Goal: Complete application form: Complete application form

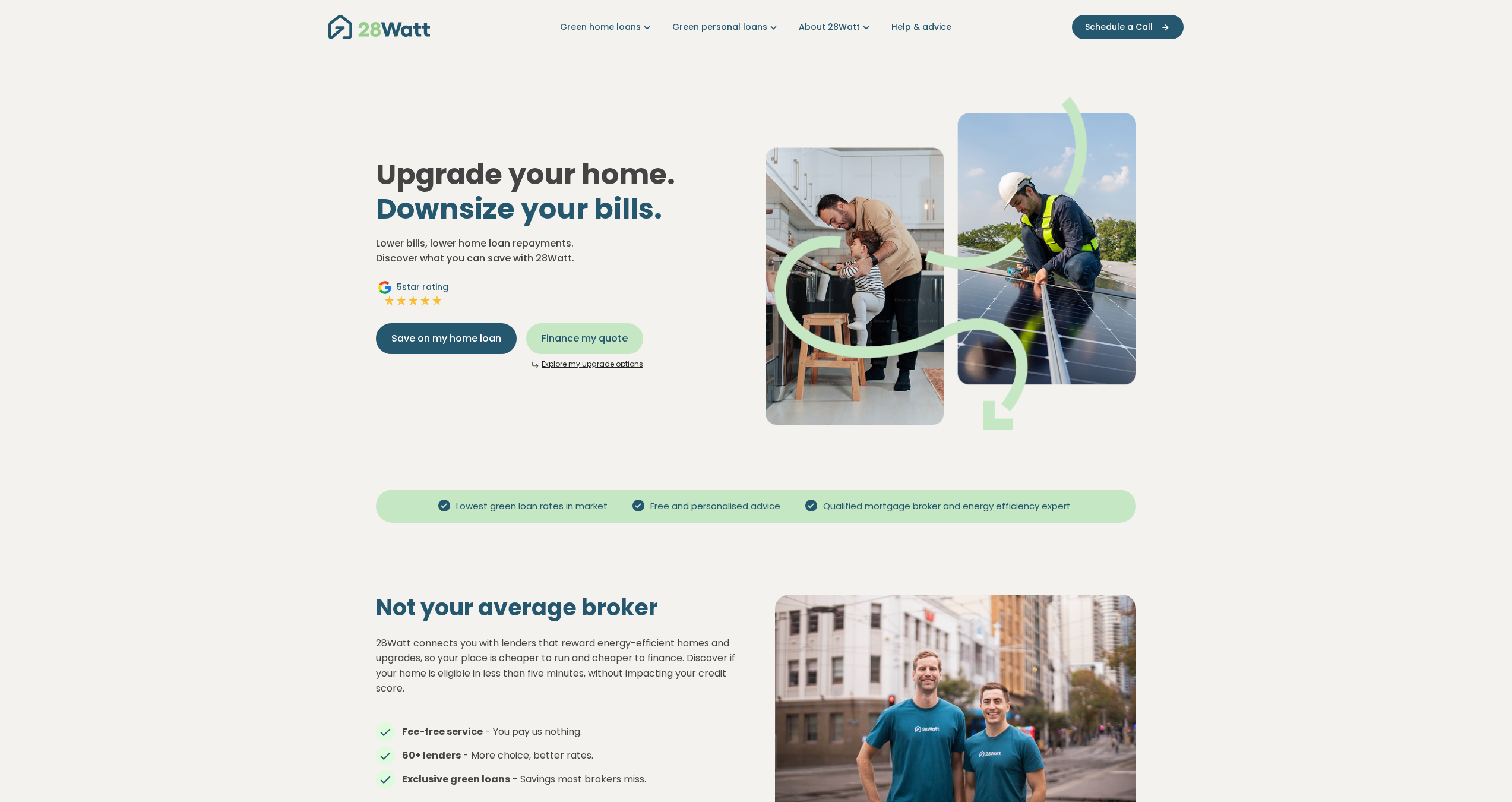
click at [578, 339] on span "Finance my quote" at bounding box center [584, 339] width 86 height 14
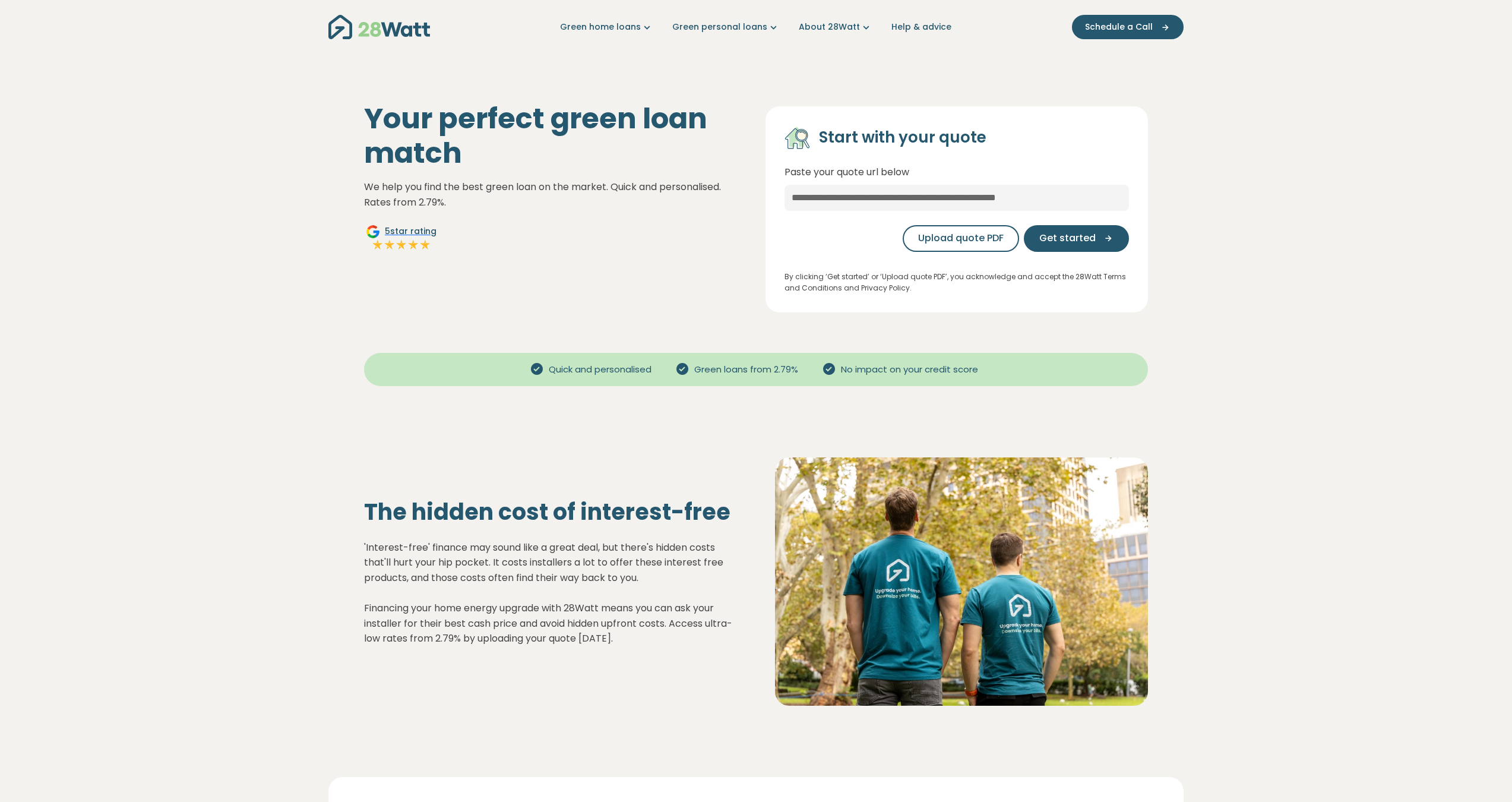
click at [865, 184] on div "Start with your quote Paste your quote url below Upload quote PDF Get started" at bounding box center [957, 193] width 345 height 136
click at [865, 190] on input "text" at bounding box center [957, 198] width 345 height 26
type input "***"
click at [1078, 232] on span "Get started" at bounding box center [1067, 238] width 56 height 14
select select "***"
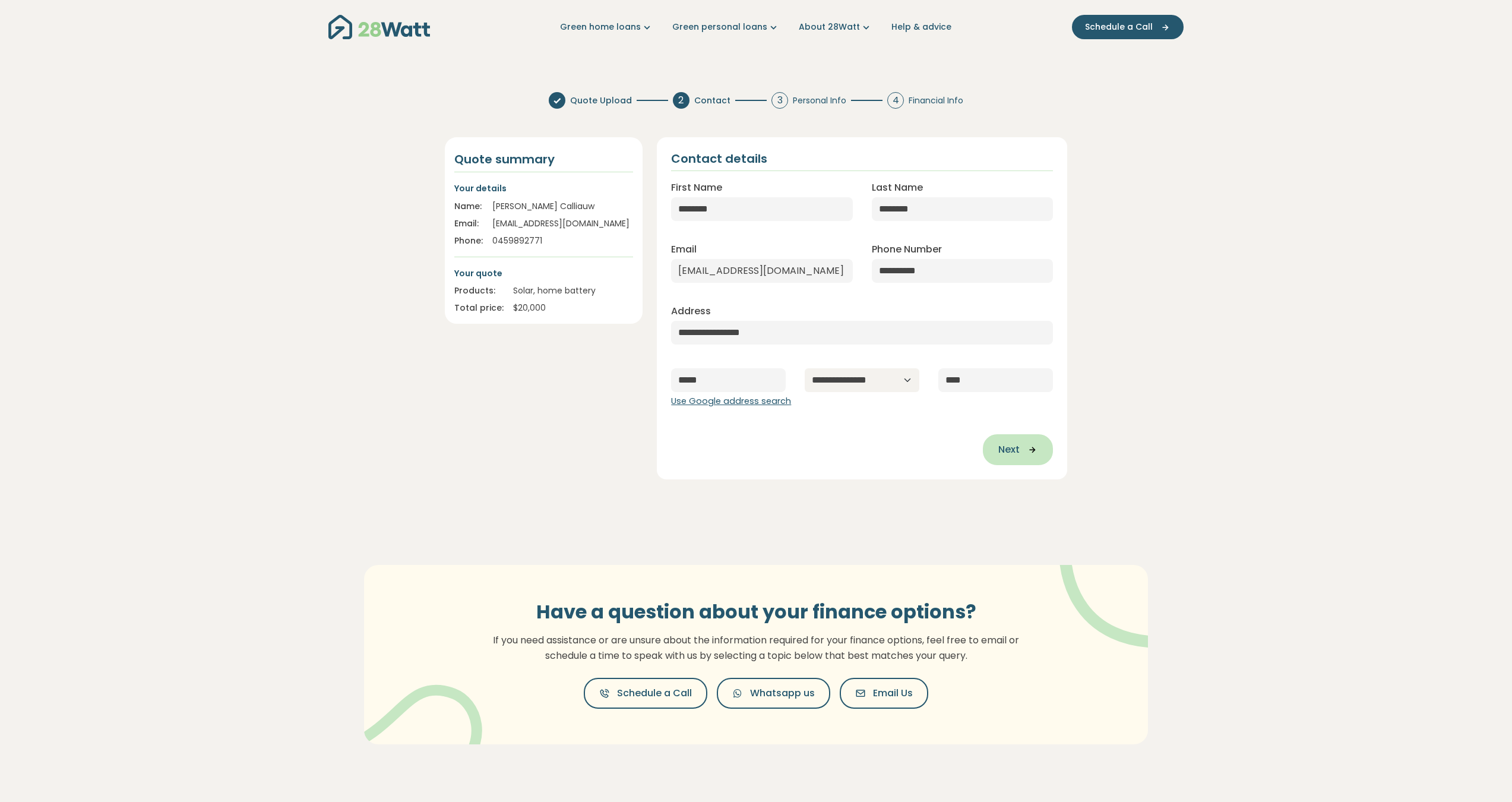
click at [994, 442] on button "Next" at bounding box center [1018, 449] width 70 height 31
type input "**********"
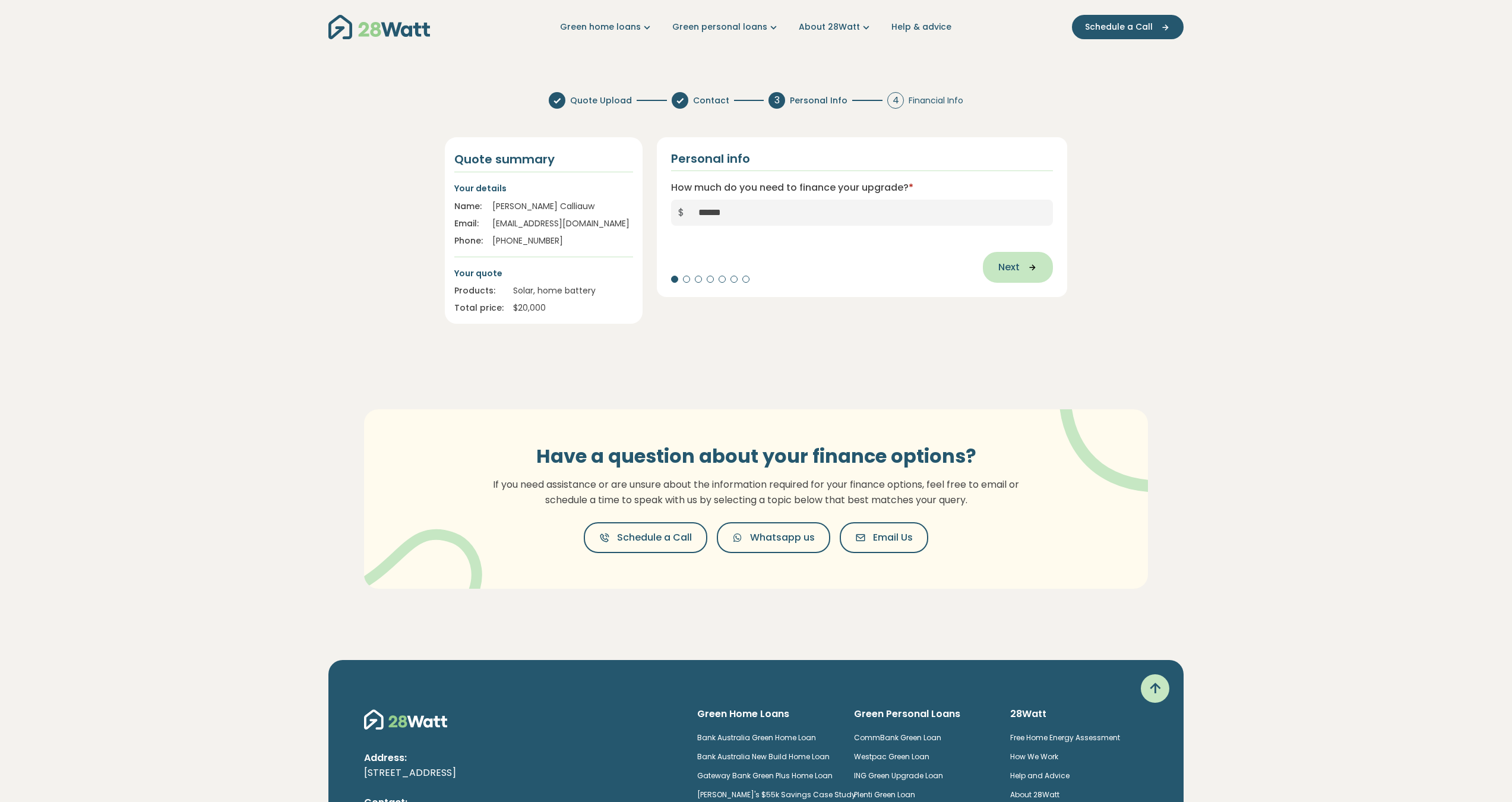
click at [1046, 280] on button "Next" at bounding box center [1018, 267] width 70 height 31
click at [709, 208] on span "Single" at bounding box center [700, 211] width 29 height 14
click at [688, 214] on span "0" at bounding box center [689, 211] width 6 height 14
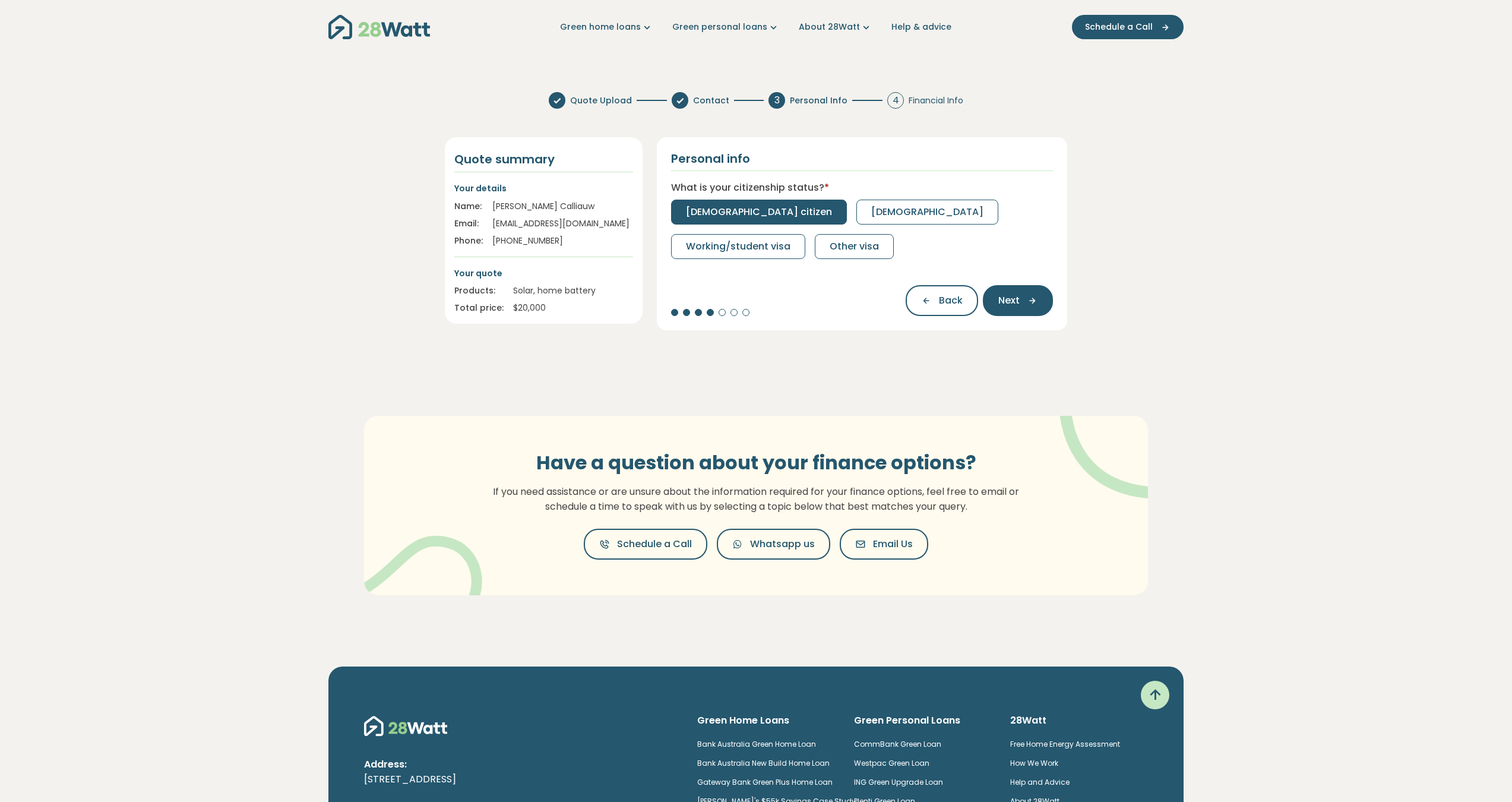
click at [686, 215] on span "[DEMOGRAPHIC_DATA] citizen" at bounding box center [759, 211] width 146 height 14
click at [688, 216] on span "Full-time" at bounding box center [707, 211] width 43 height 14
select select "*******"
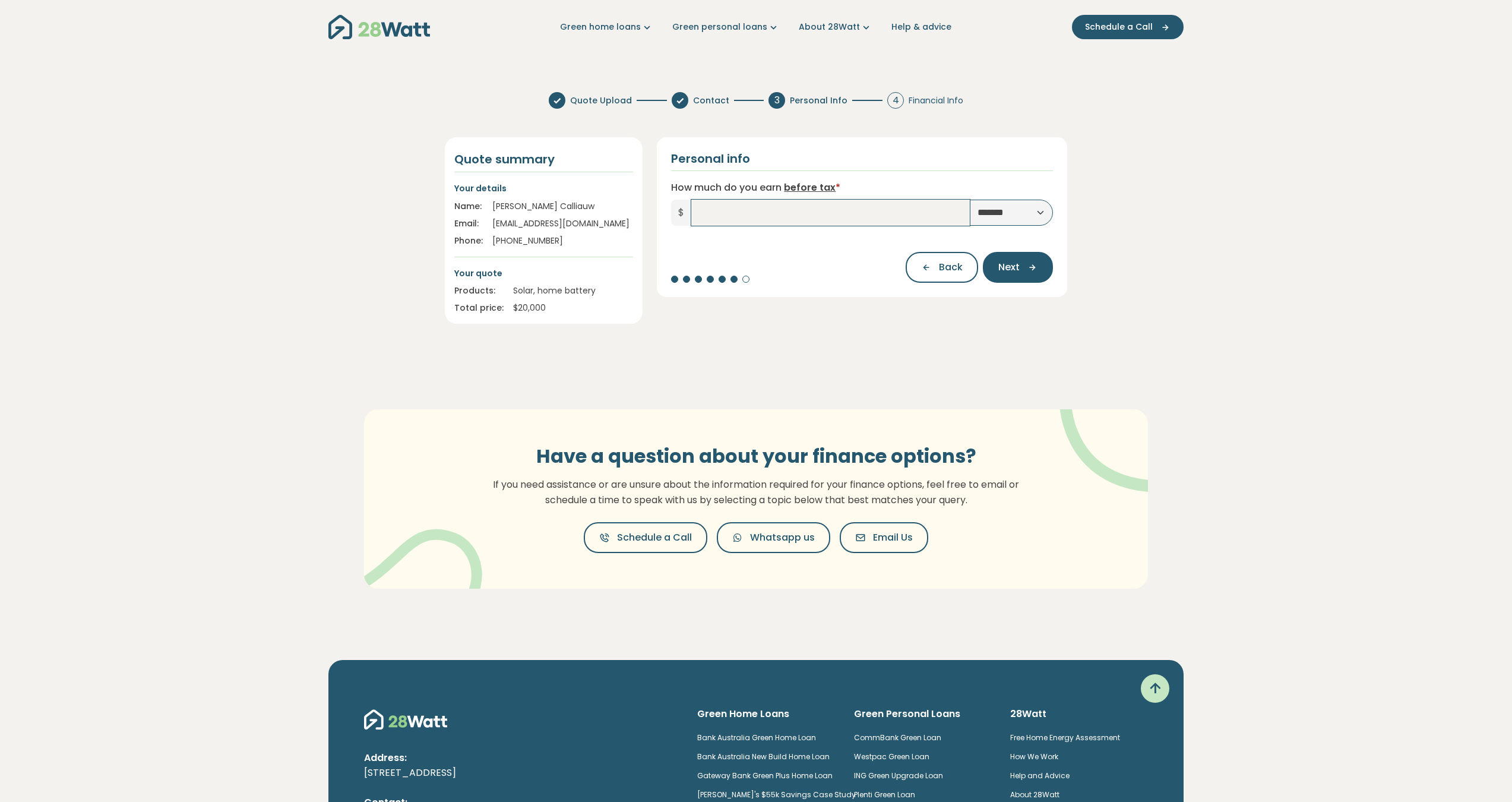
click at [727, 212] on input "How much do you earn before tax *" at bounding box center [830, 212] width 278 height 26
type input "*****"
click at [1014, 276] on button "Next" at bounding box center [1018, 267] width 70 height 31
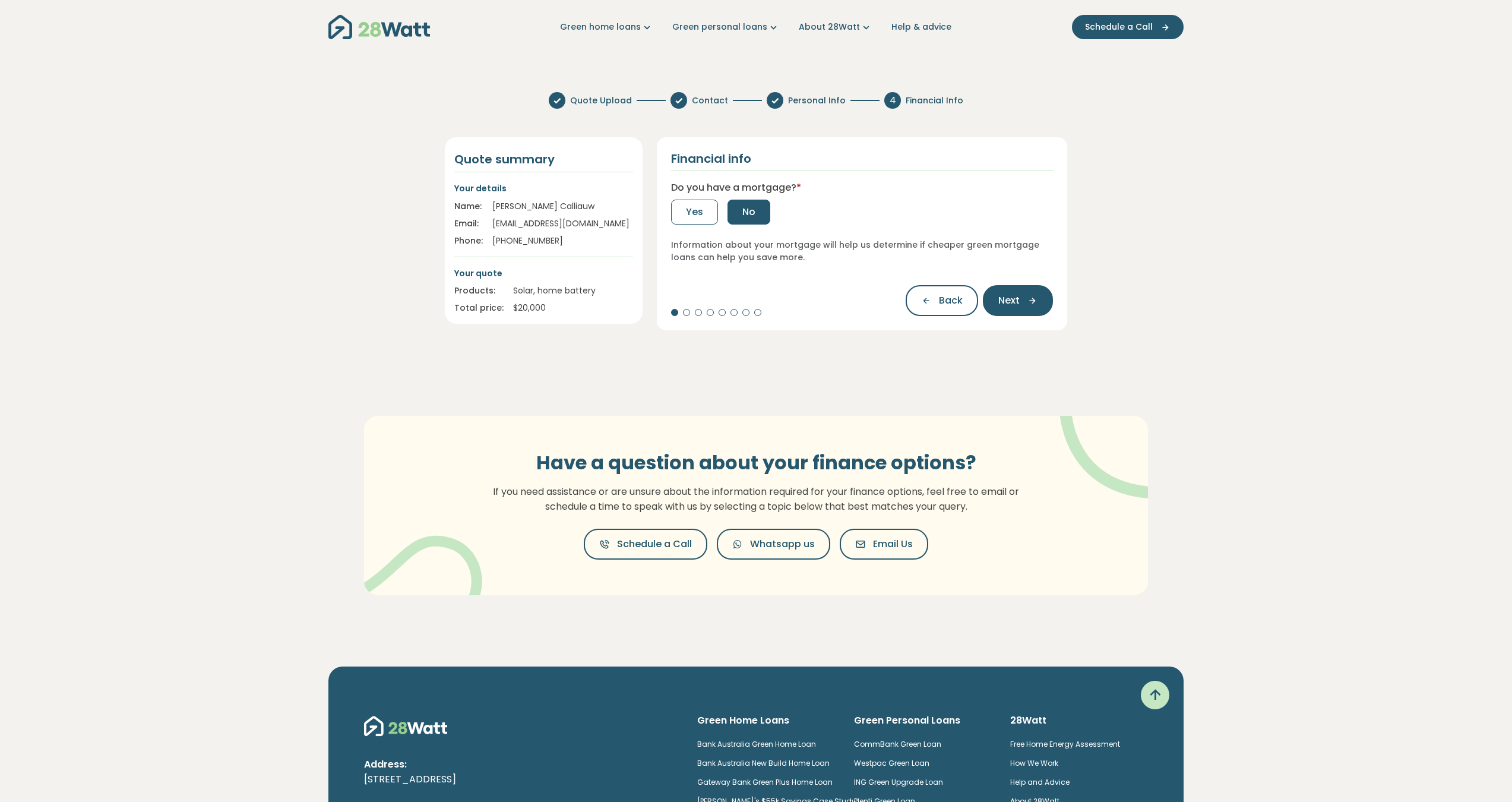
click at [736, 220] on button "No" at bounding box center [748, 211] width 43 height 25
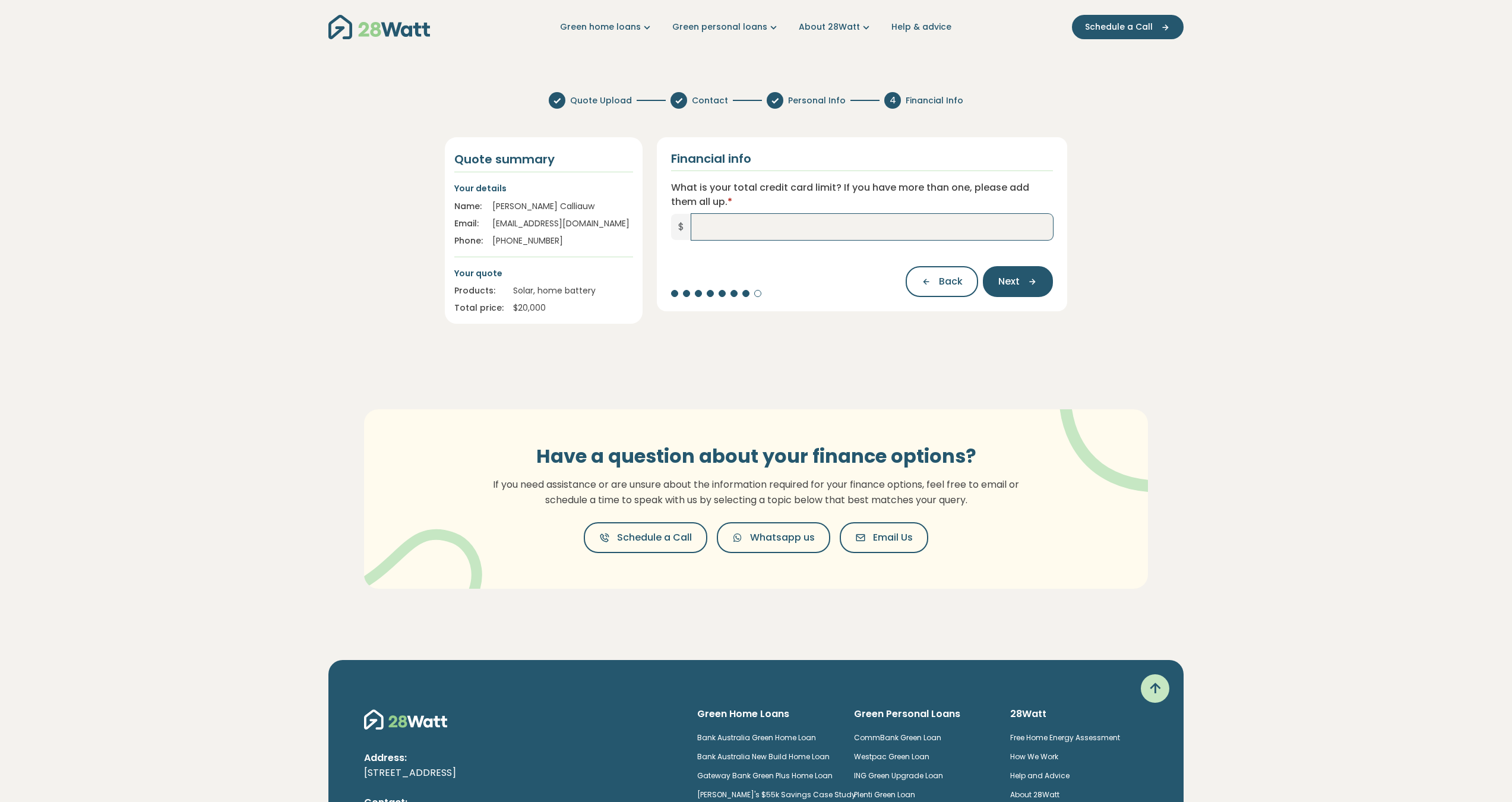
click at [793, 223] on input "What is your total credit card limit? If you have more than one, please add the…" at bounding box center [872, 226] width 362 height 26
type input "*"
click at [1027, 290] on button "Next" at bounding box center [1018, 281] width 70 height 31
drag, startPoint x: 935, startPoint y: 229, endPoint x: 1013, endPoint y: 284, distance: 95.4
click at [935, 229] on input "What is the total amount you pay on other liabilities per month? For example, p…" at bounding box center [872, 226] width 362 height 26
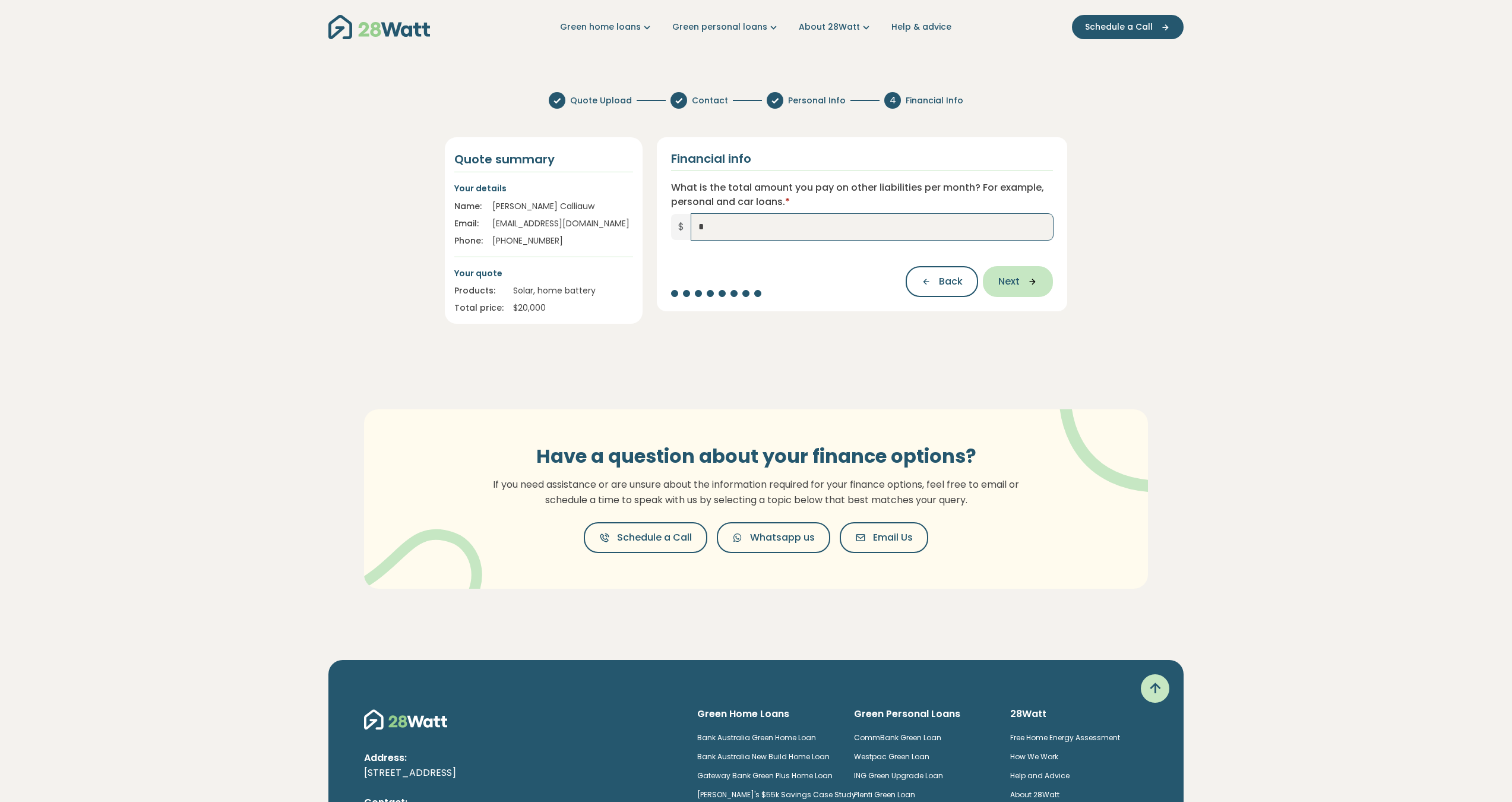
type input "*"
click at [1024, 289] on button "Next" at bounding box center [1018, 281] width 70 height 31
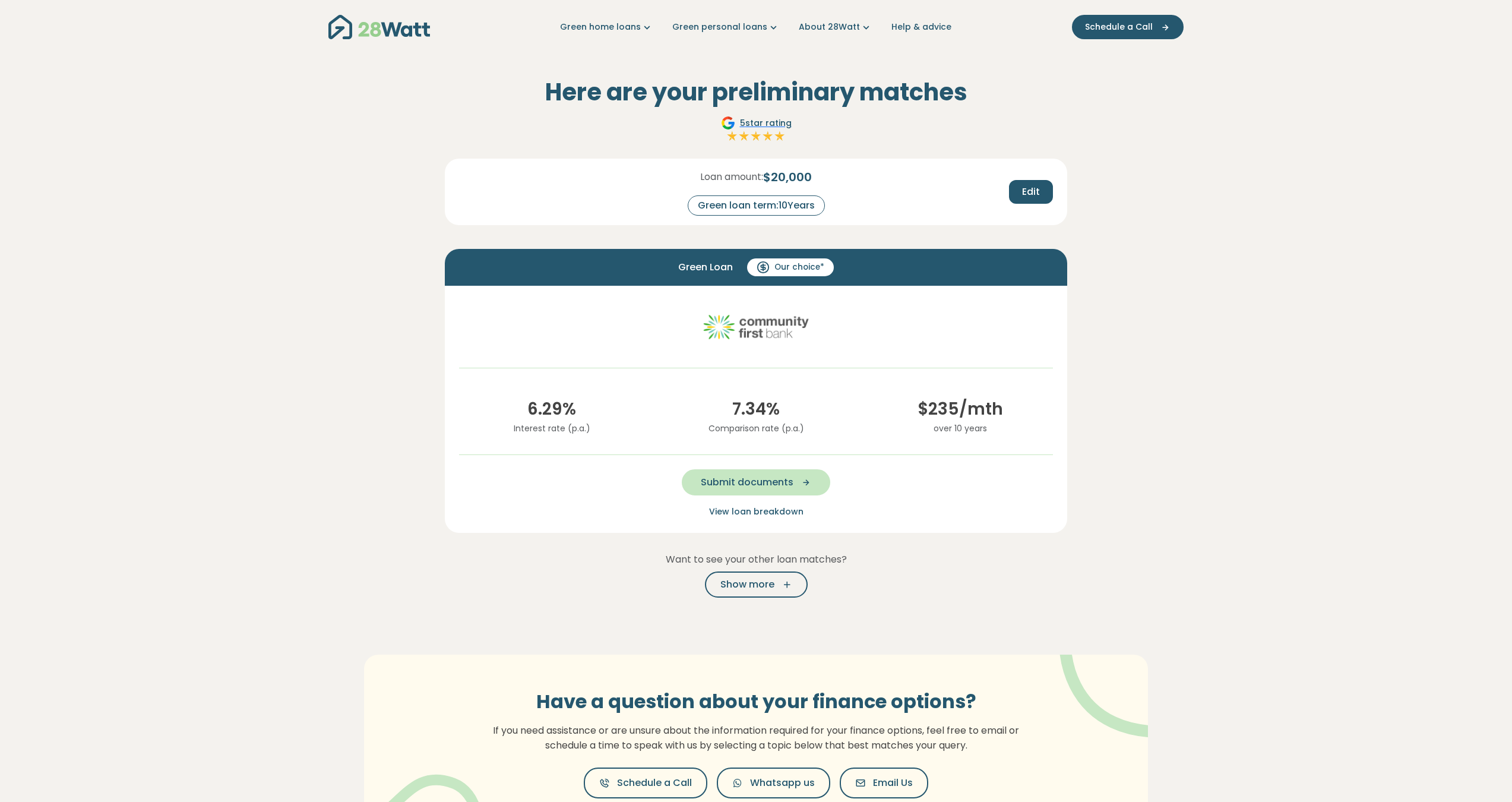
click at [780, 488] on span "Submit documents" at bounding box center [747, 482] width 93 height 14
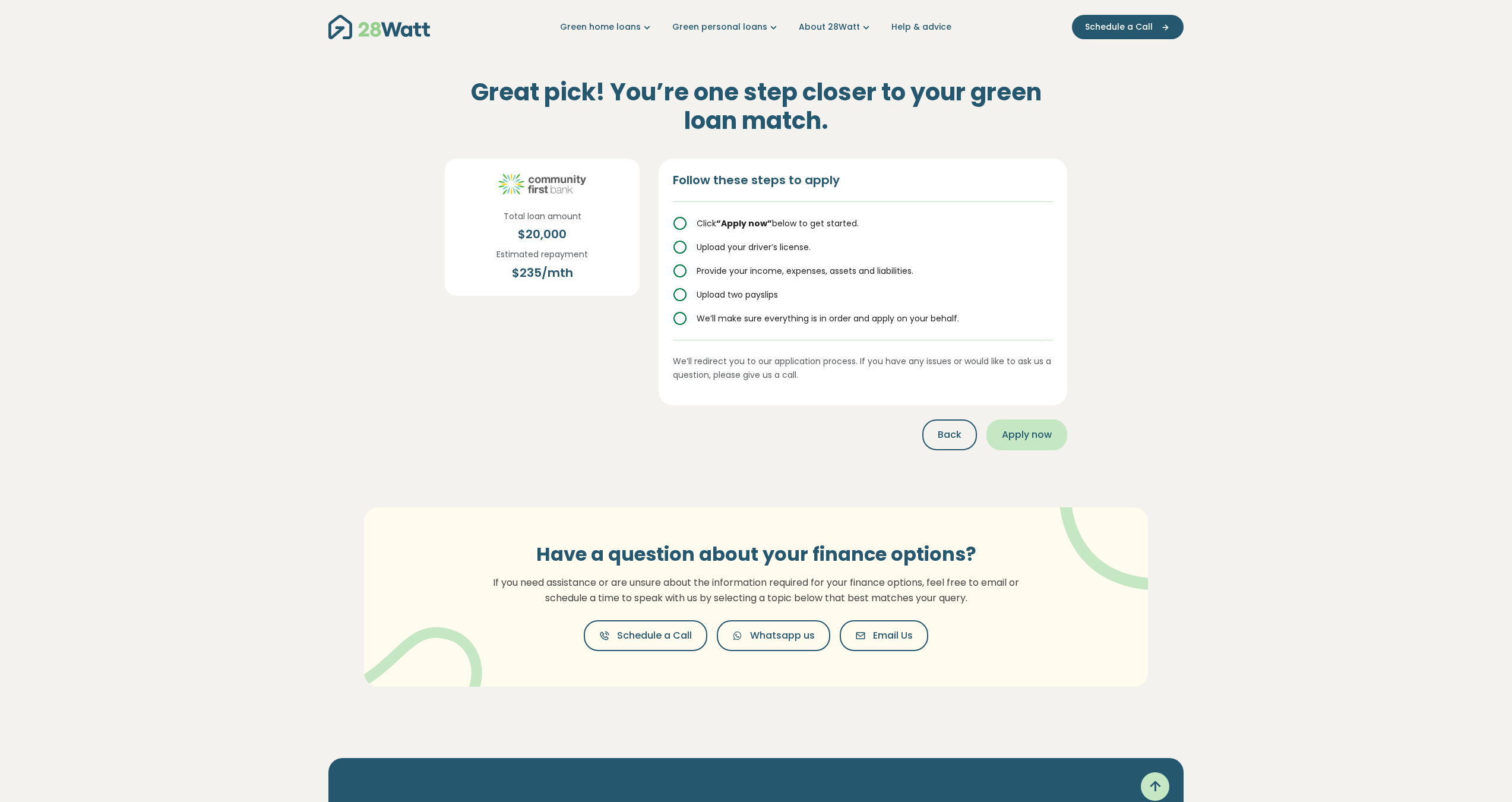
click at [1037, 447] on button "Apply now" at bounding box center [1026, 434] width 80 height 31
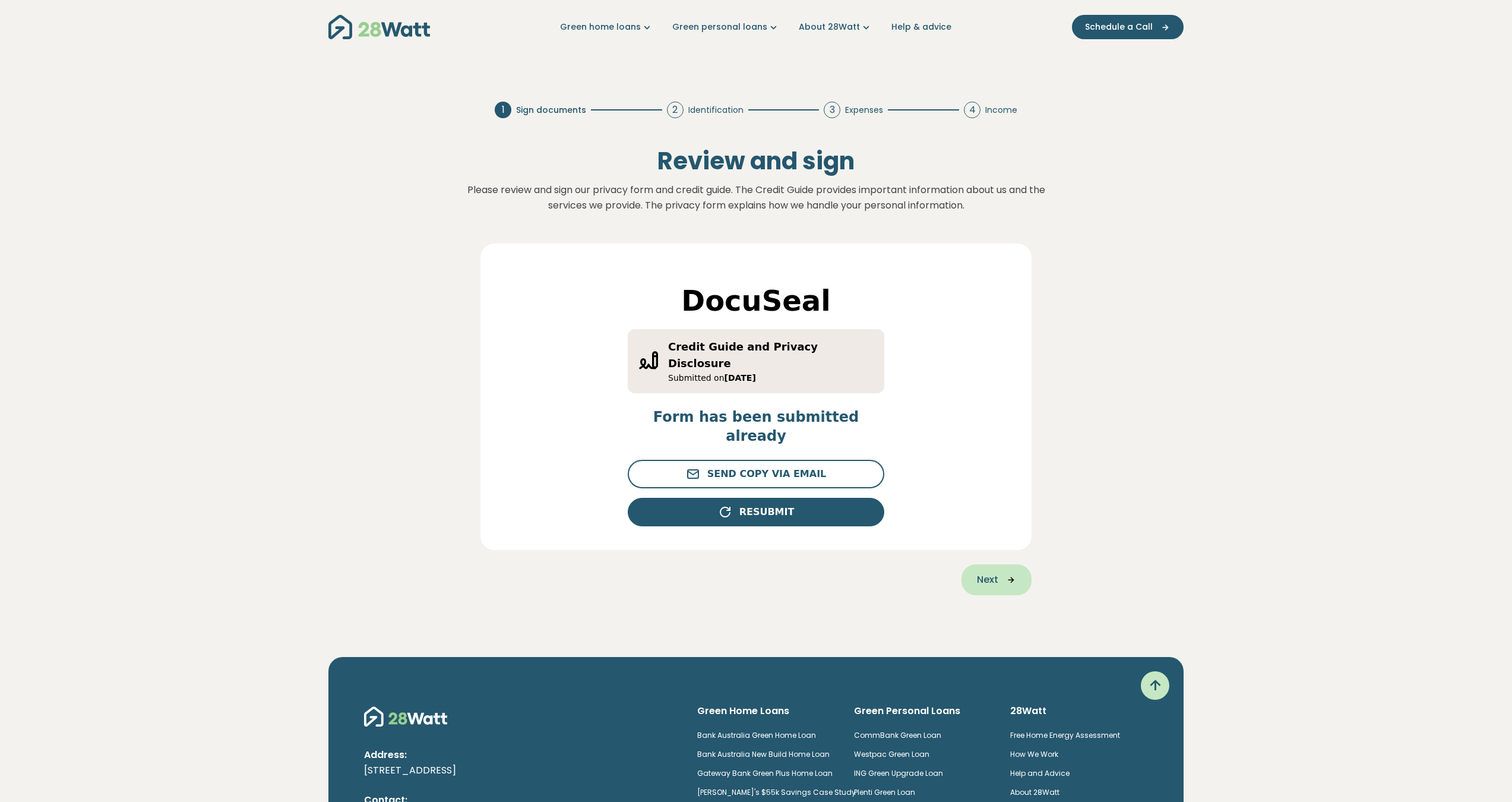
click at [1000, 574] on icon "button" at bounding box center [1007, 579] width 18 height 11
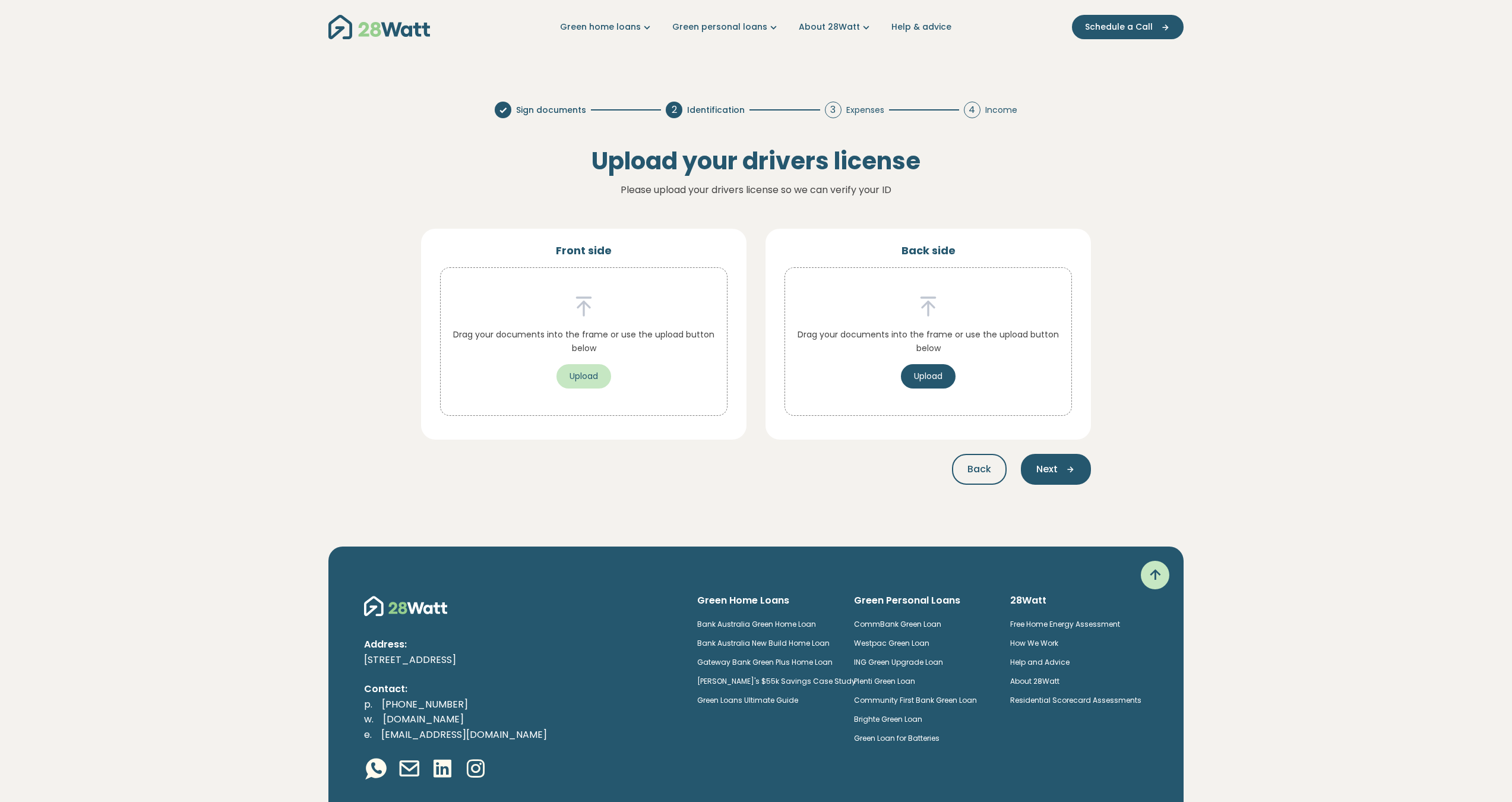
click at [583, 381] on button "Upload" at bounding box center [584, 376] width 55 height 24
click at [600, 381] on button "Upload" at bounding box center [584, 376] width 55 height 24
click at [918, 379] on button "Upload" at bounding box center [928, 376] width 55 height 24
drag, startPoint x: 915, startPoint y: 379, endPoint x: 1058, endPoint y: 473, distance: 171.1
click at [1058, 475] on button "Next" at bounding box center [1055, 469] width 70 height 31
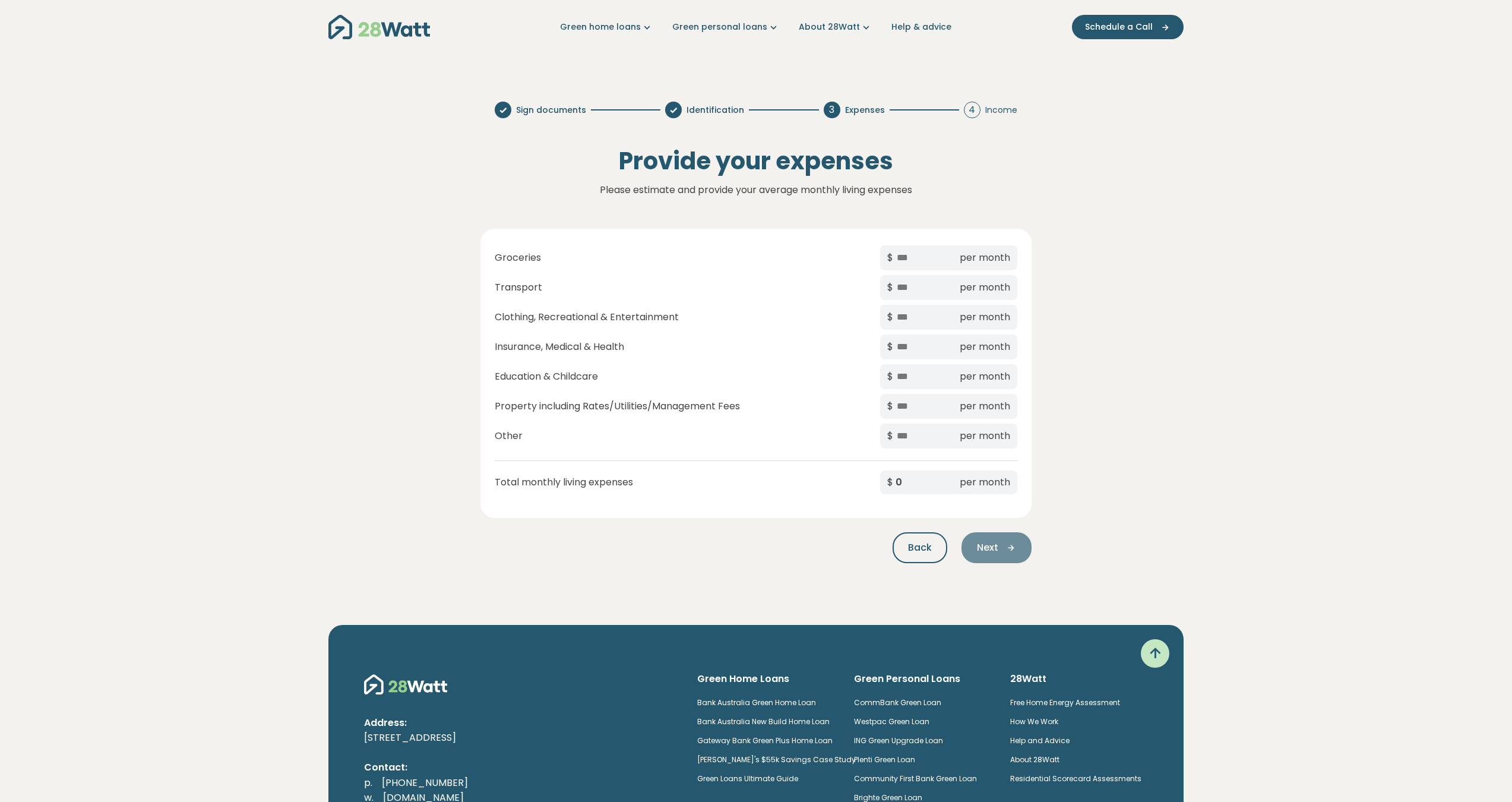
click at [1058, 473] on div "Provide your expenses Please estimate and provide your average monthly living e…" at bounding box center [756, 354] width 798 height 445
